Goal: Task Accomplishment & Management: Use online tool/utility

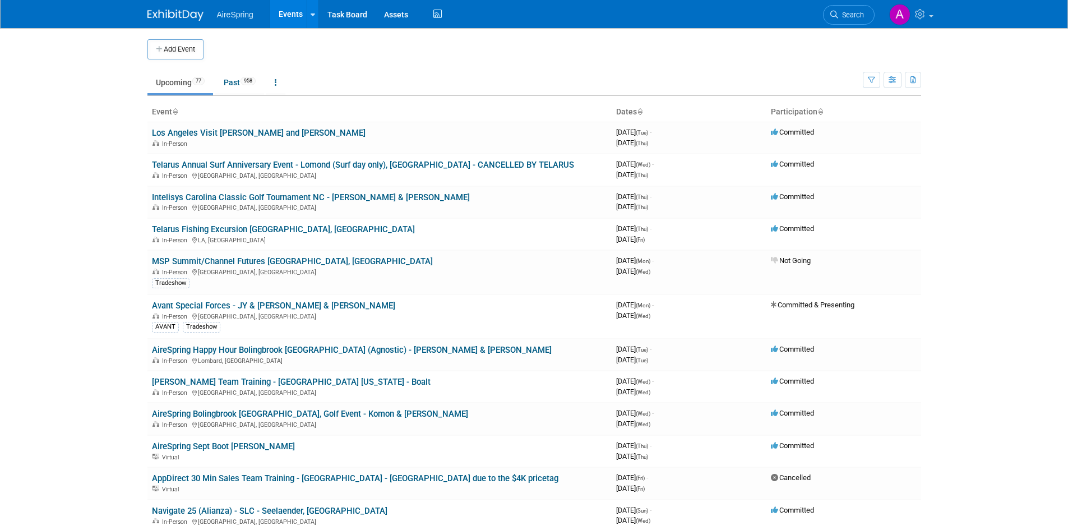
click at [1042, 312] on body "AireSpring Events Add Event Bulk Upload Events Shareable Event Boards Recently …" at bounding box center [534, 265] width 1068 height 530
click at [109, 179] on body "AireSpring Events Add Event Bulk Upload Events Shareable Event Boards Recently …" at bounding box center [534, 265] width 1068 height 530
click at [109, 209] on body "AireSpring Events Add Event Bulk Upload Events Shareable Event Boards Recently …" at bounding box center [534, 265] width 1068 height 530
click at [370, 270] on div "In-Person [GEOGRAPHIC_DATA], [GEOGRAPHIC_DATA]" at bounding box center [379, 271] width 455 height 9
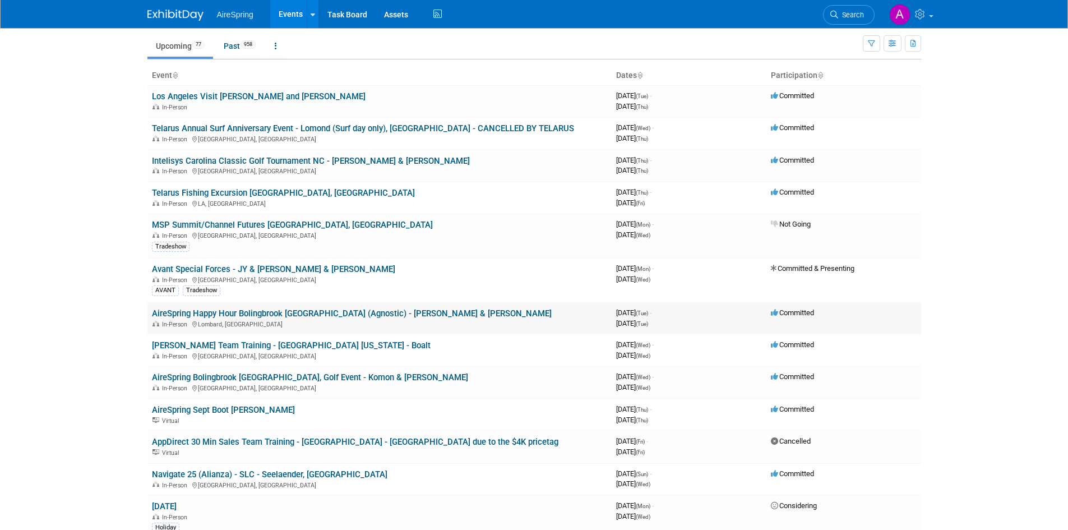
scroll to position [56, 0]
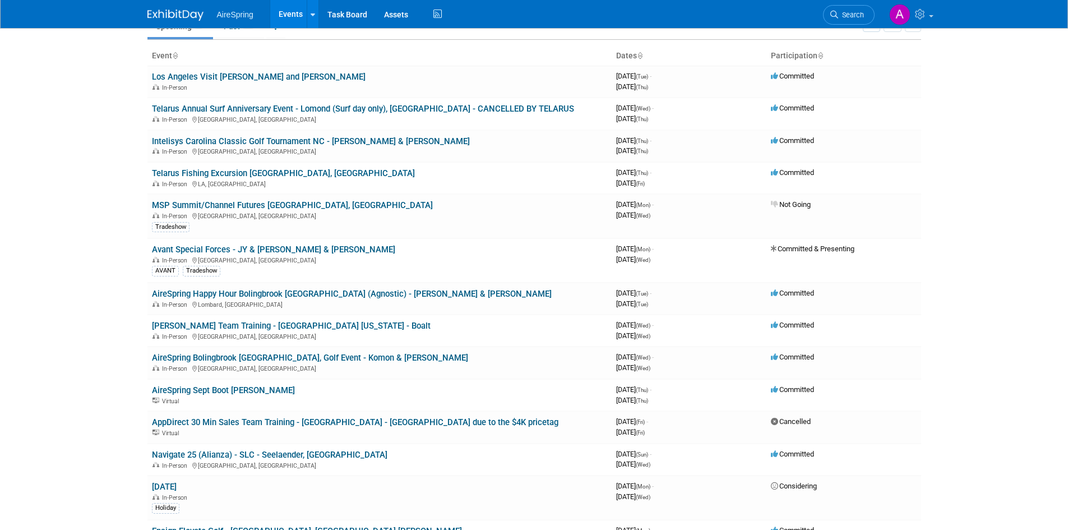
click at [96, 263] on body "AireSpring Events Add Event Bulk Upload Events Shareable Event Boards Recently …" at bounding box center [534, 209] width 1068 height 530
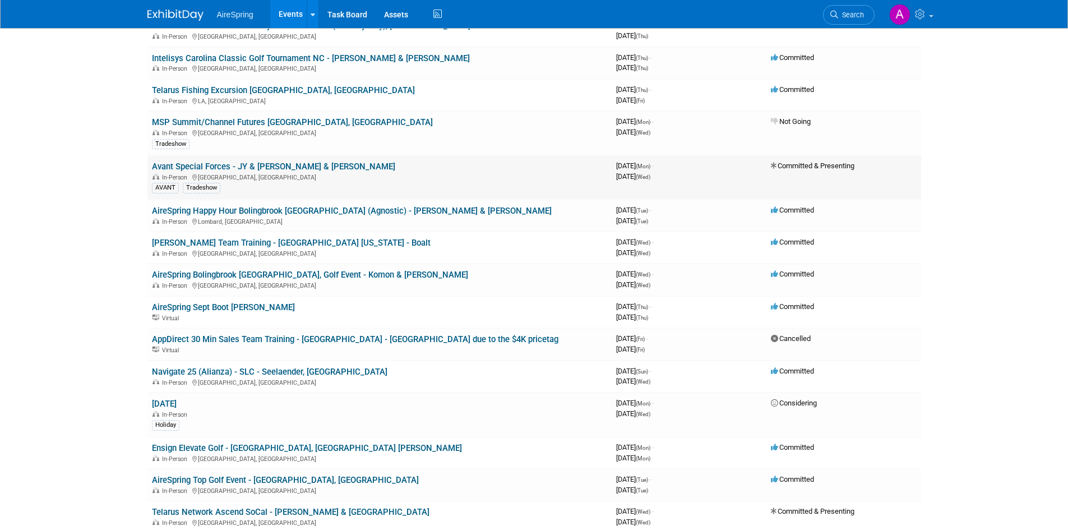
scroll to position [112, 0]
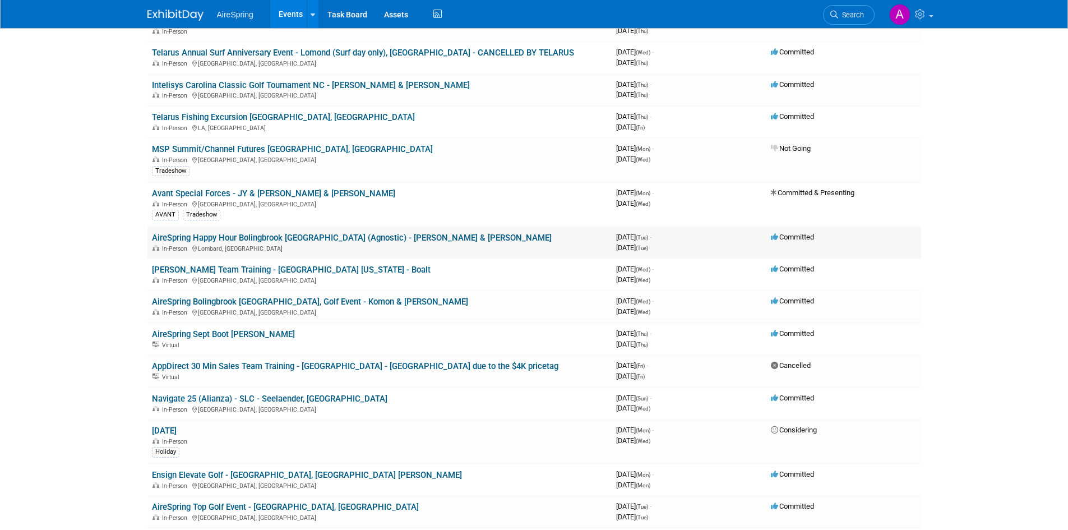
click at [500, 242] on td "AireSpring Happy Hour Bolingbrook [GEOGRAPHIC_DATA] (Agnostic) - [PERSON_NAME] …" at bounding box center [379, 242] width 464 height 32
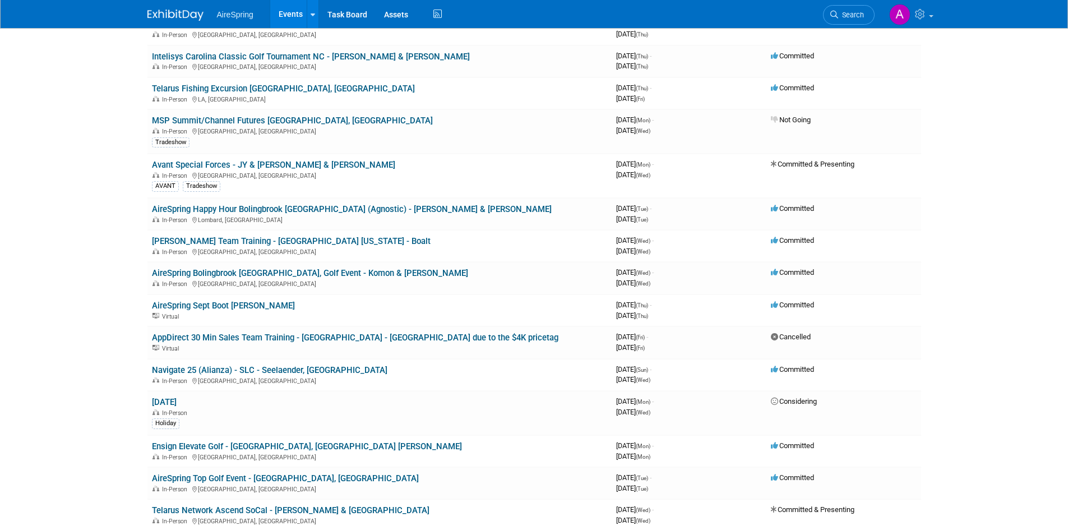
scroll to position [168, 0]
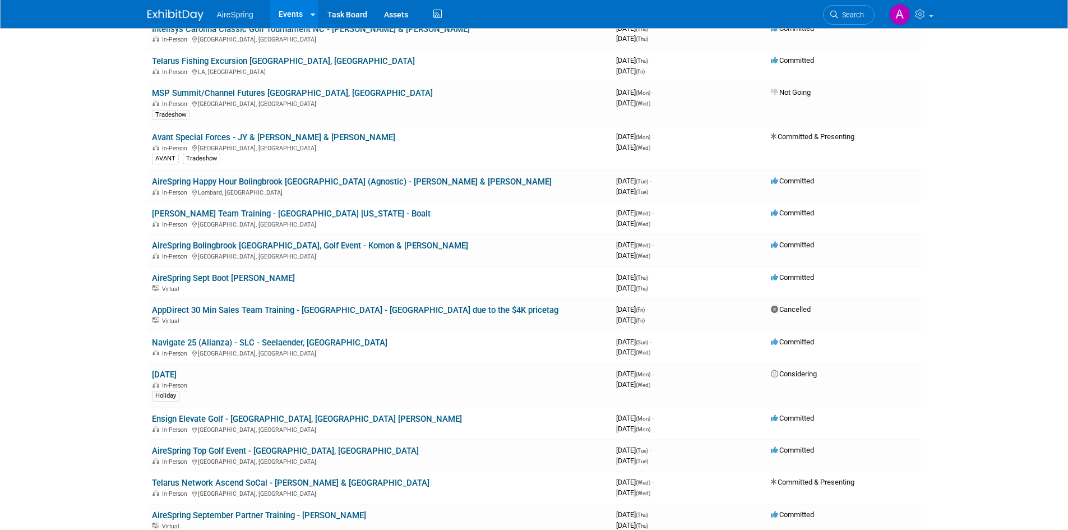
click at [108, 254] on body "AireSpring Events Add Event Bulk Upload Events Shareable Event Boards Recently …" at bounding box center [534, 97] width 1068 height 530
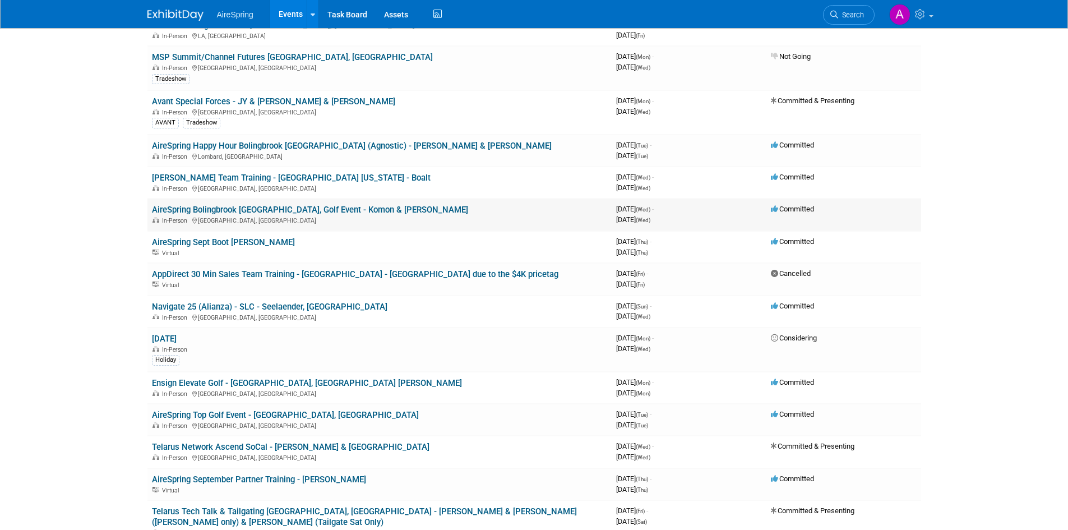
scroll to position [224, 0]
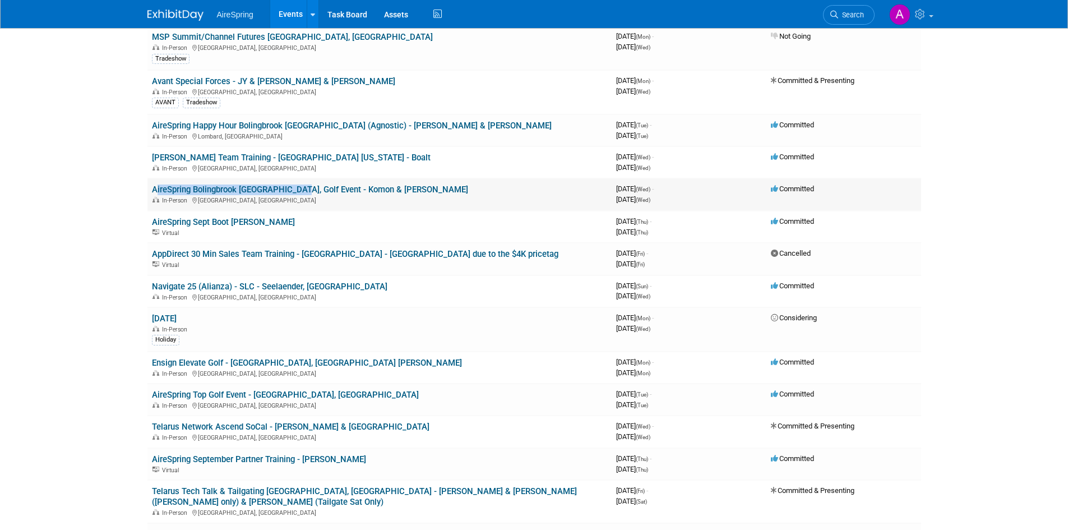
drag, startPoint x: 150, startPoint y: 188, endPoint x: 289, endPoint y: 191, distance: 139.0
click at [289, 191] on td "AireSpring Bolingbrook [GEOGRAPHIC_DATA], Golf Event - Komon & [PERSON_NAME] In…" at bounding box center [379, 194] width 464 height 32
copy link "AireSpring Bolingbrook [GEOGRAPHIC_DATA], Golf Event"
click at [91, 238] on body "AireSpring Events Add Event Bulk Upload Events Shareable Event Boards Recently …" at bounding box center [534, 41] width 1068 height 530
click at [66, 215] on body "AireSpring Events Add Event Bulk Upload Events Shareable Event Boards Recently …" at bounding box center [534, 41] width 1068 height 530
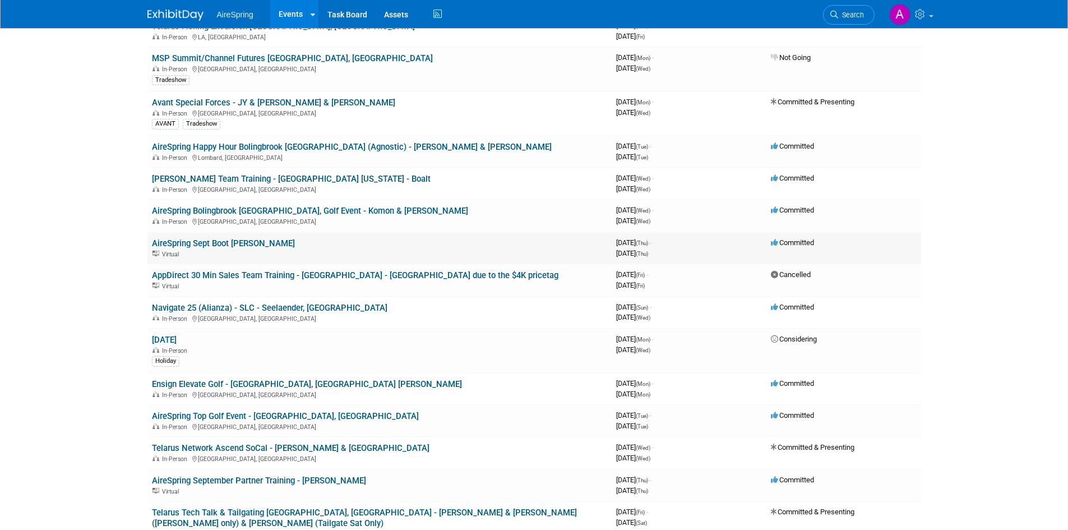
scroll to position [168, 0]
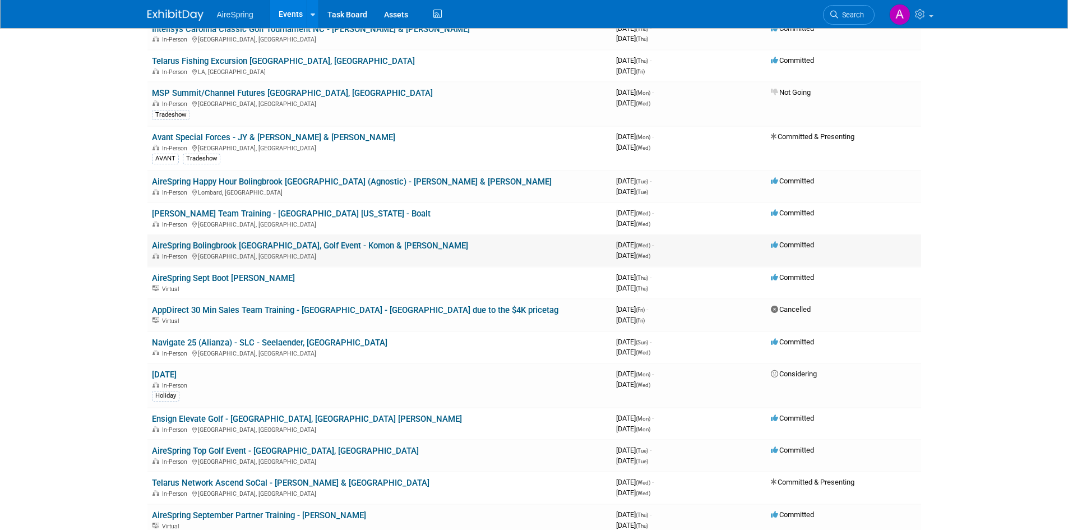
click at [430, 255] on div "In-Person [GEOGRAPHIC_DATA], [GEOGRAPHIC_DATA]" at bounding box center [379, 255] width 455 height 9
click at [417, 247] on td "AireSpring Bolingbrook [GEOGRAPHIC_DATA], Golf Event - Komon & [PERSON_NAME] In…" at bounding box center [379, 250] width 464 height 32
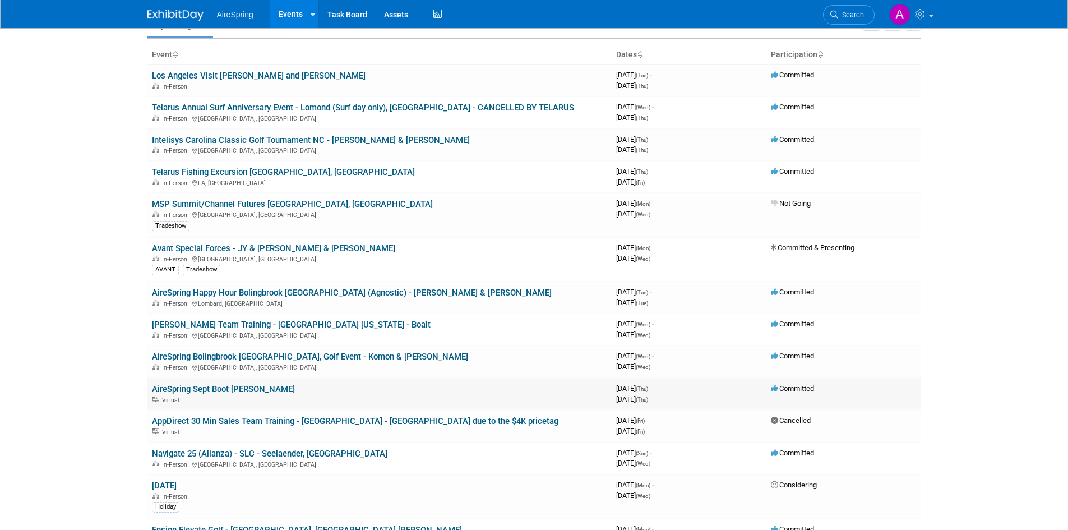
scroll to position [112, 0]
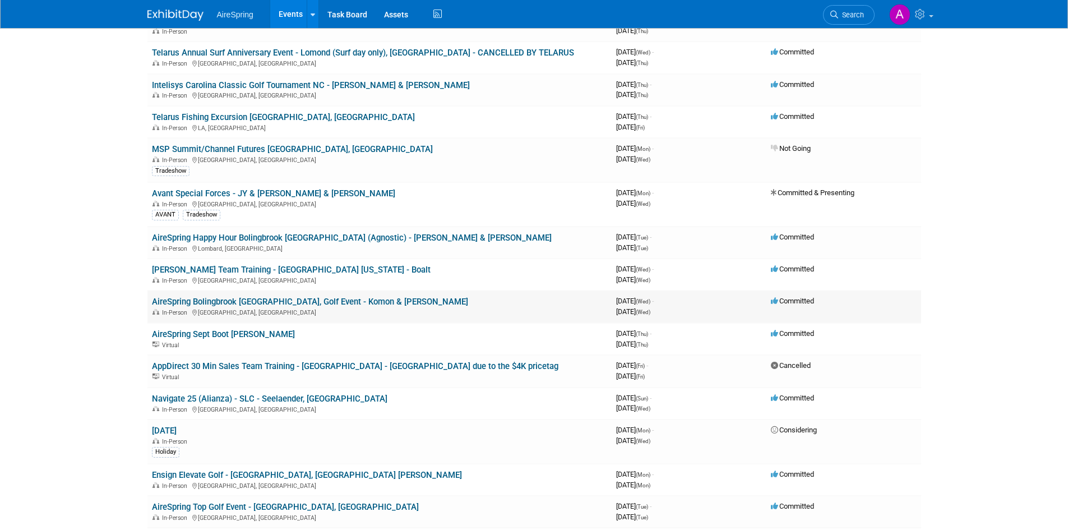
click at [420, 307] on td "AireSpring Bolingbrook [GEOGRAPHIC_DATA], Golf Event - Komon & [PERSON_NAME] In…" at bounding box center [379, 306] width 464 height 32
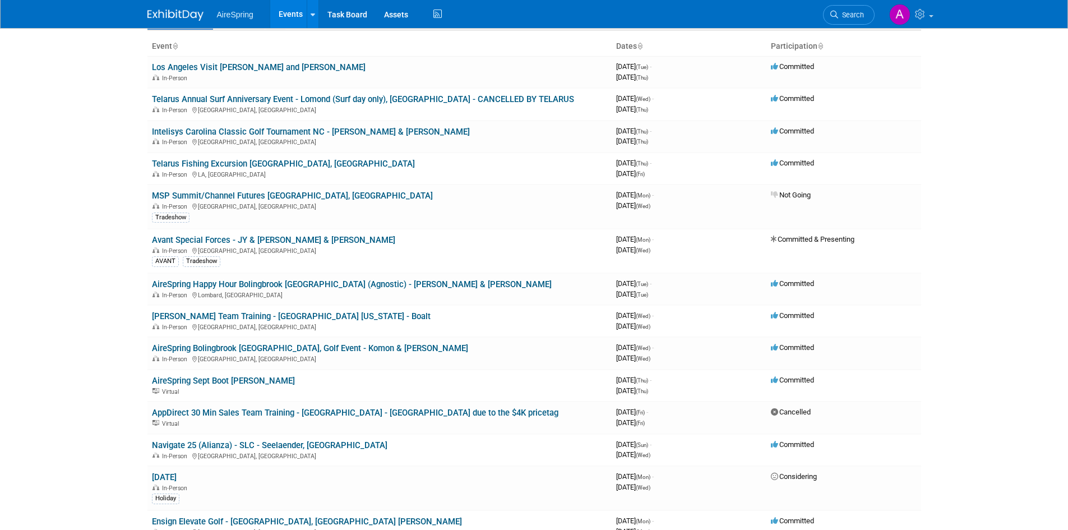
scroll to position [56, 0]
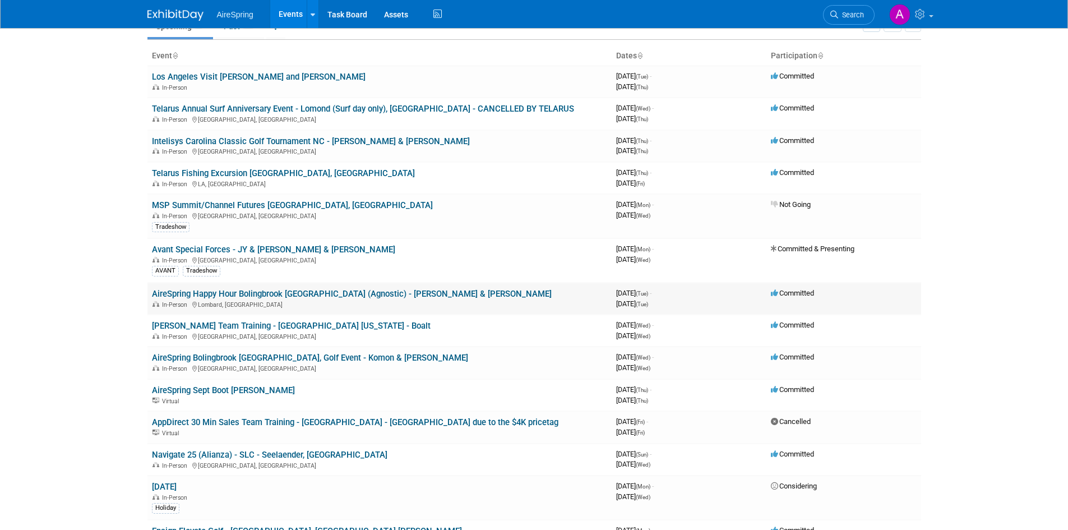
click at [460, 301] on div "In-Person [GEOGRAPHIC_DATA], [GEOGRAPHIC_DATA]" at bounding box center [379, 303] width 455 height 9
drag, startPoint x: 148, startPoint y: 292, endPoint x: 334, endPoint y: 293, distance: 186.0
click at [334, 293] on td "AireSpring Happy Hour Bolingbrook [GEOGRAPHIC_DATA] (Agnostic) - [PERSON_NAME] …" at bounding box center [379, 298] width 464 height 32
copy link "AireSpring Happy Hour Bolingbrook [GEOGRAPHIC_DATA] (Agnostic)"
click at [363, 295] on link "AireSpring Happy Hour Bolingbrook [GEOGRAPHIC_DATA] (Agnostic) - [PERSON_NAME] …" at bounding box center [352, 294] width 400 height 10
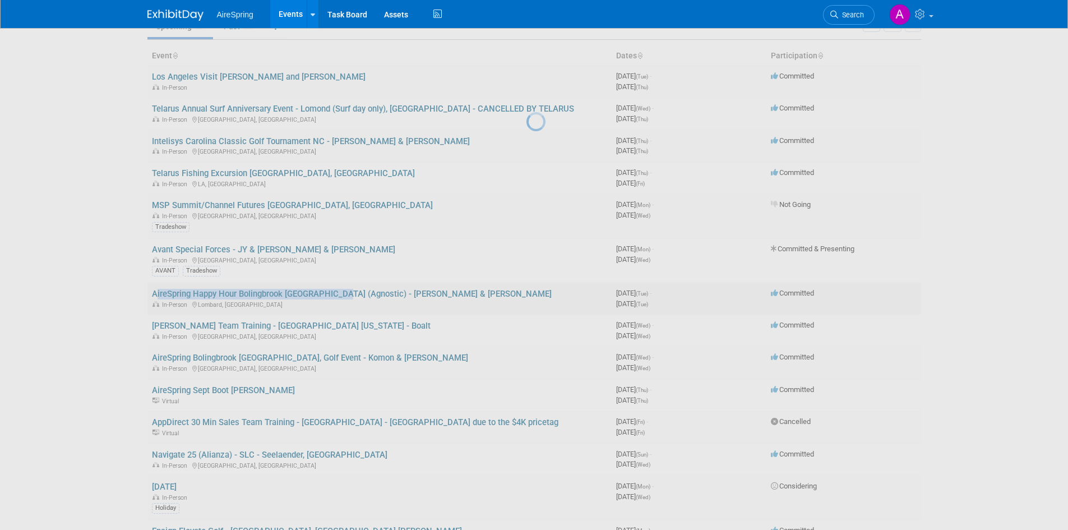
click at [526, 295] on div at bounding box center [534, 265] width 16 height 530
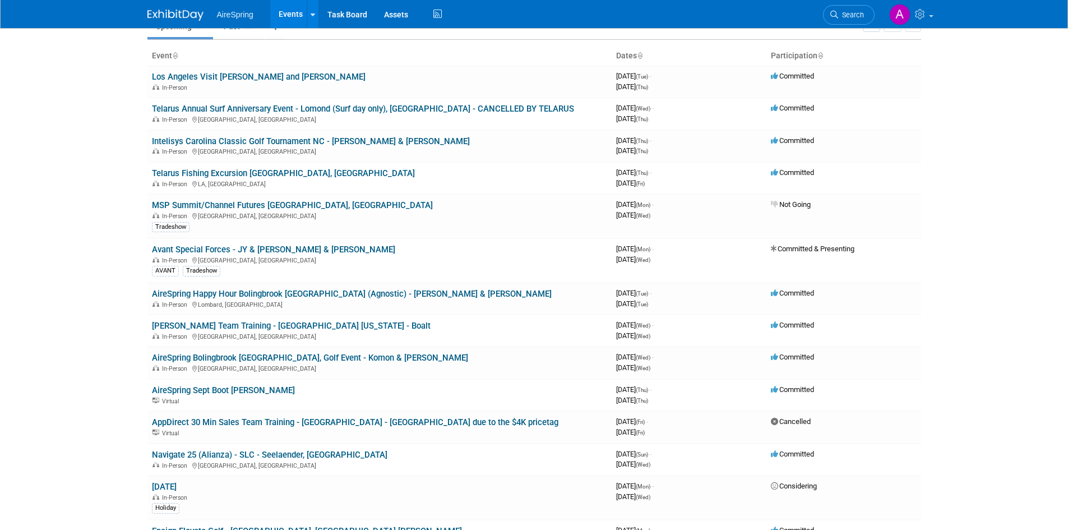
click at [59, 286] on body "AireSpring Events Add Event Bulk Upload Events Shareable Event Boards Recently …" at bounding box center [534, 209] width 1068 height 530
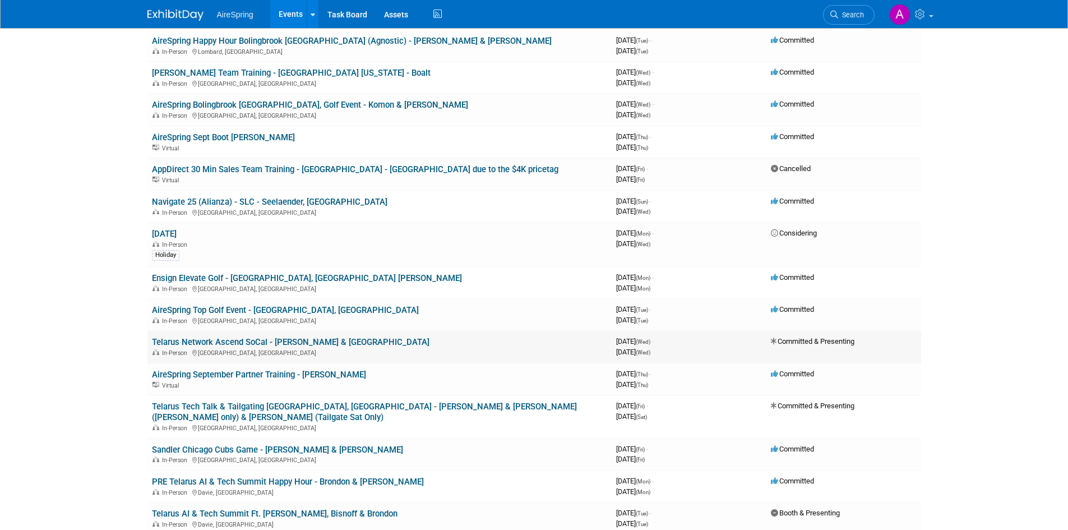
scroll to position [336, 0]
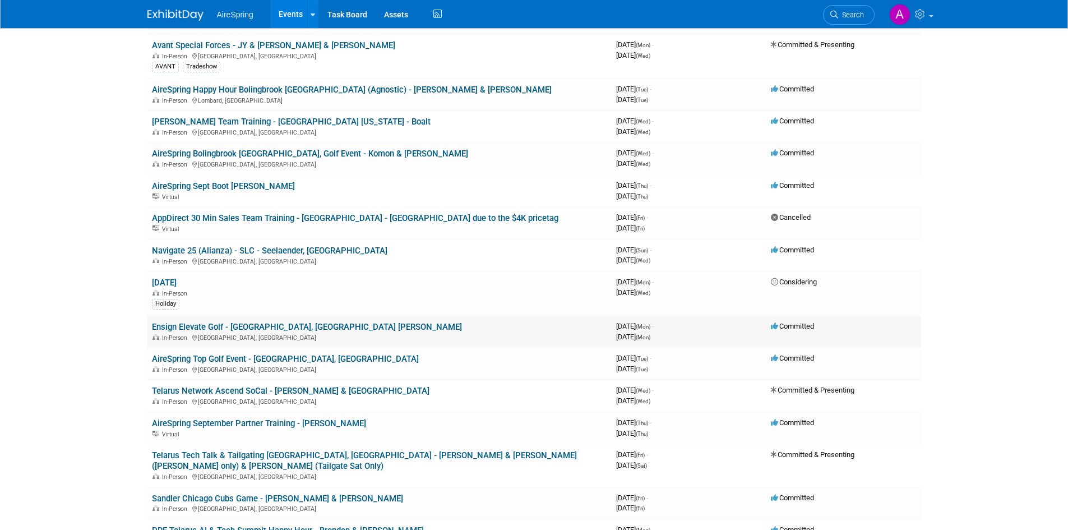
scroll to position [280, 0]
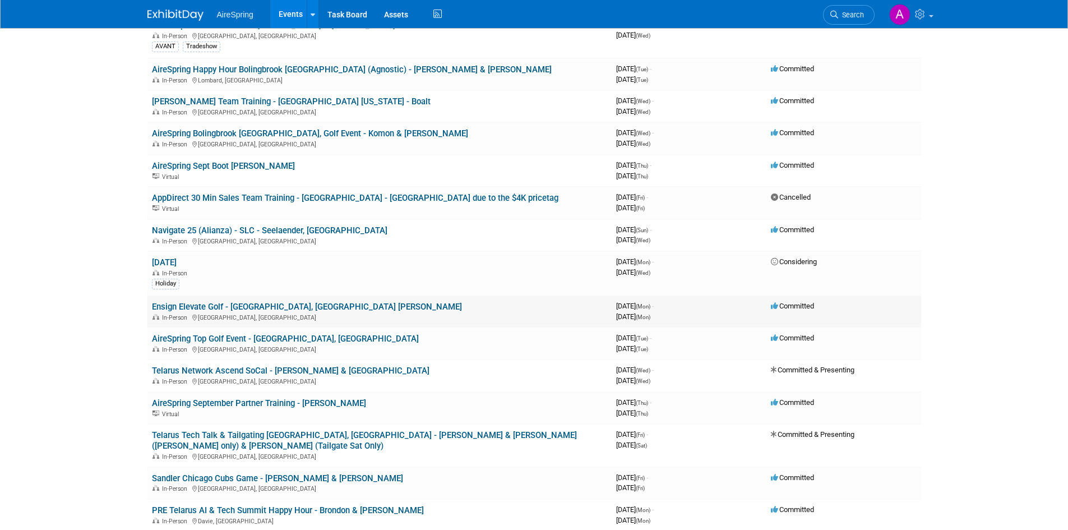
click at [447, 311] on td "Ensign Elevate Golf - [GEOGRAPHIC_DATA], [GEOGRAPHIC_DATA] [PERSON_NAME] In-Per…" at bounding box center [379, 311] width 464 height 32
click at [245, 308] on link "Ensign Elevate Golf - [GEOGRAPHIC_DATA], [GEOGRAPHIC_DATA] [PERSON_NAME]" at bounding box center [307, 306] width 310 height 10
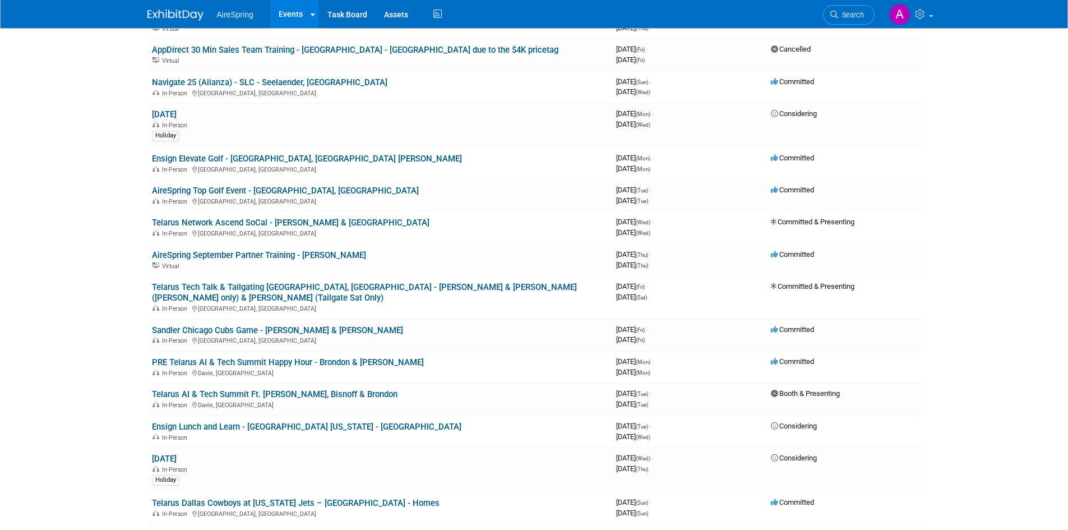
scroll to position [448, 0]
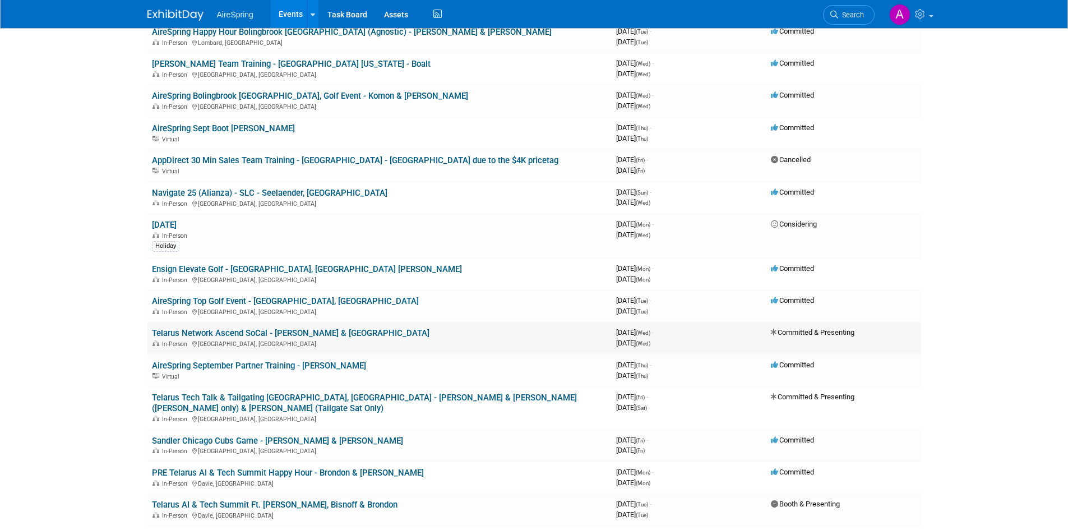
scroll to position [336, 0]
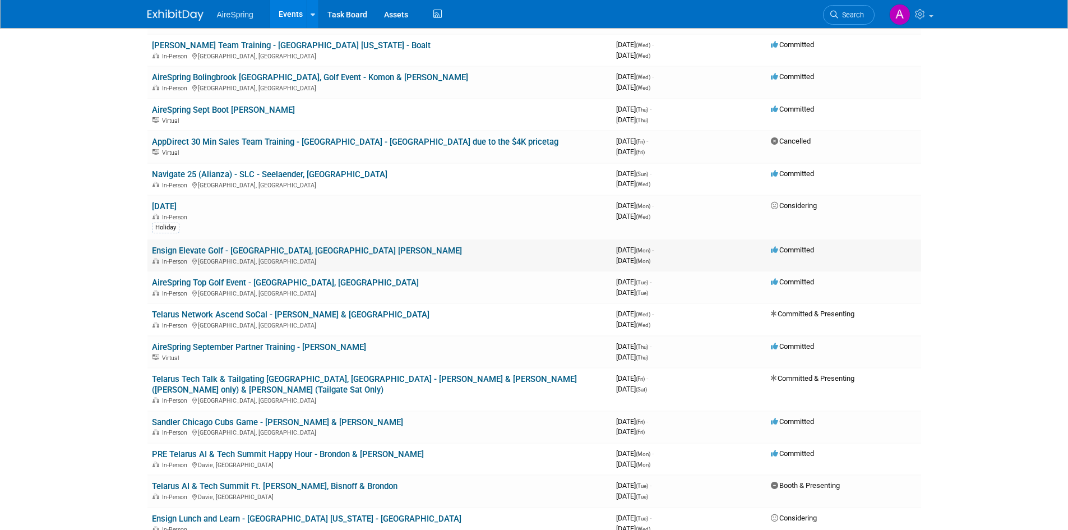
click at [323, 249] on link "Ensign Elevate Golf - [GEOGRAPHIC_DATA], [GEOGRAPHIC_DATA] [PERSON_NAME]" at bounding box center [307, 250] width 310 height 10
click at [0, 0] on div at bounding box center [0, 0] width 0 height 0
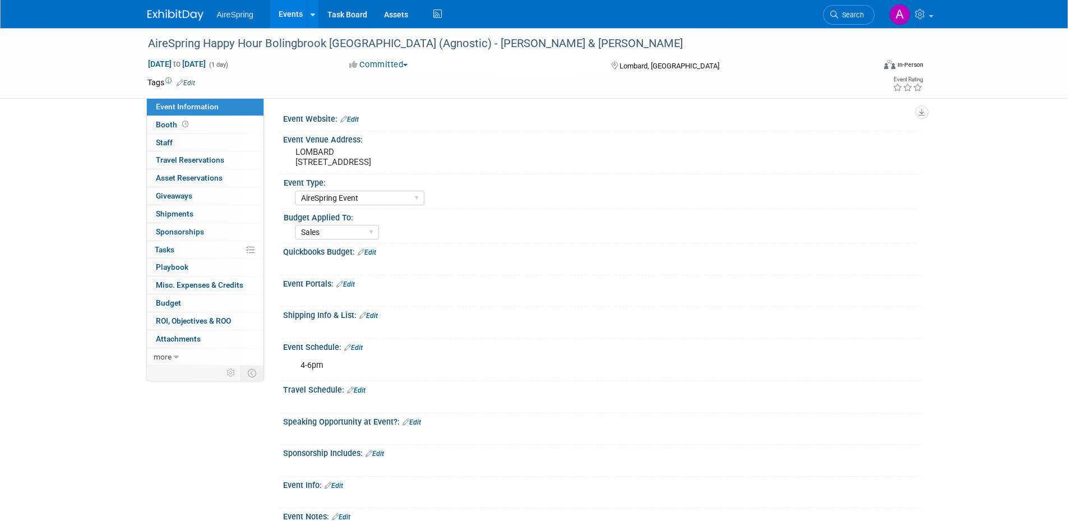
select select "AireSpring Event"
select select "Sales"
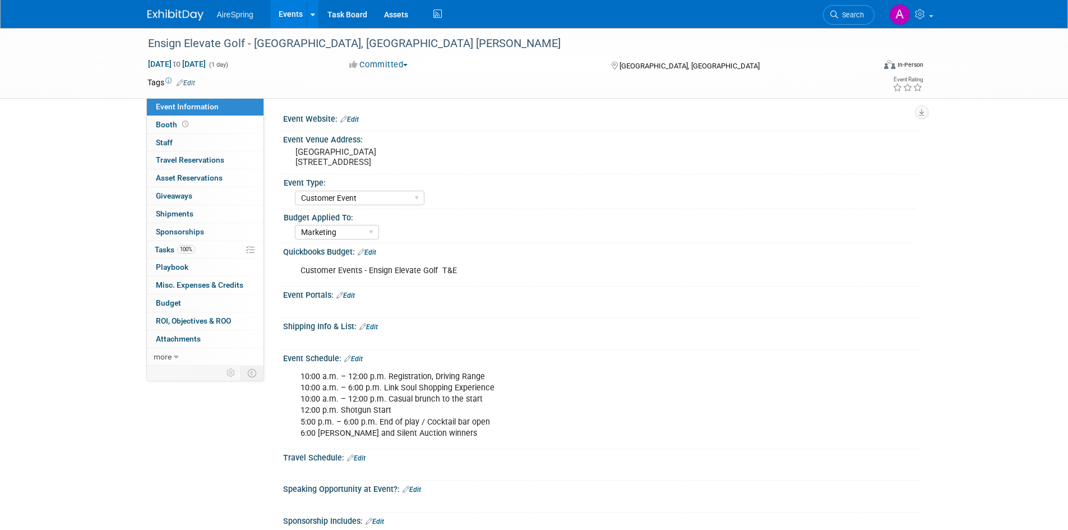
select select "Customer Event"
select select "Marketing"
select select "Customer Event"
select select "Marketing"
click at [225, 429] on div "Event Information Event Info Booth Booth 0 Staff 0 Staff 0 Travel Reservations …" at bounding box center [534, 354] width 790 height 653
